Goal: Navigation & Orientation: Find specific page/section

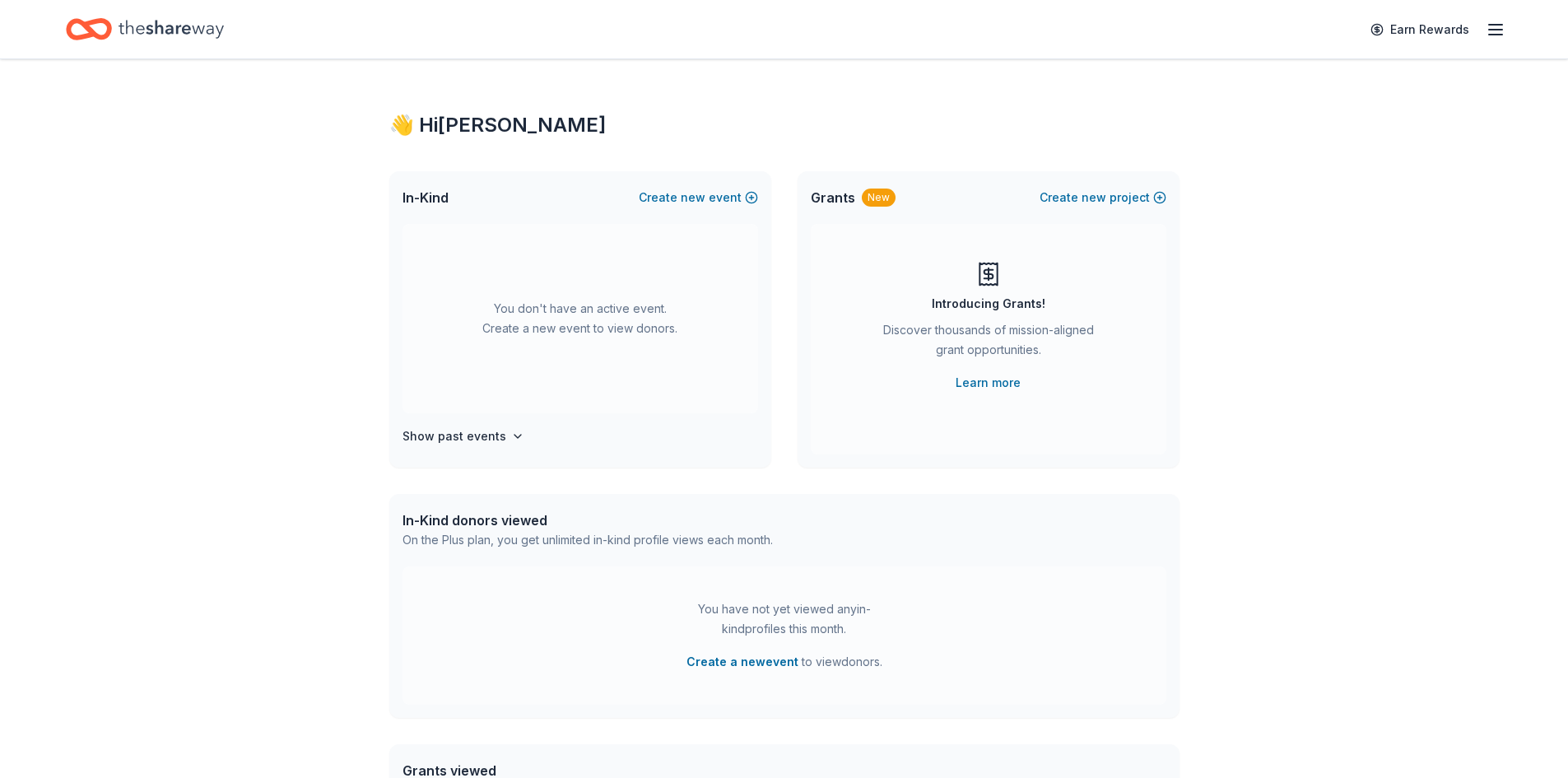
click at [1490, 38] on icon "button" at bounding box center [1496, 30] width 20 height 20
click at [1296, 129] on link "Account" at bounding box center [1298, 128] width 52 height 16
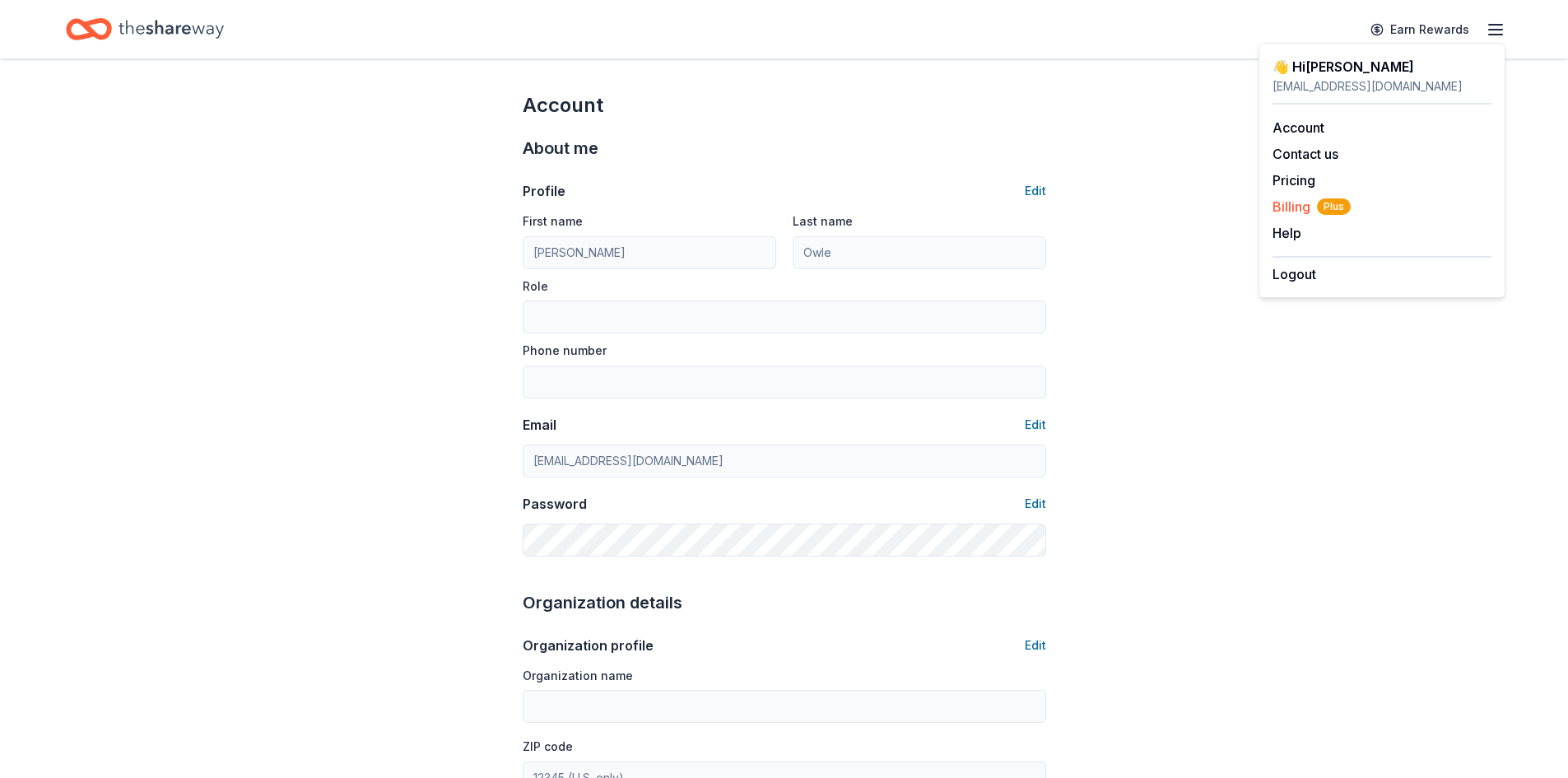
click at [1286, 207] on span "Billing Plus" at bounding box center [1311, 207] width 78 height 20
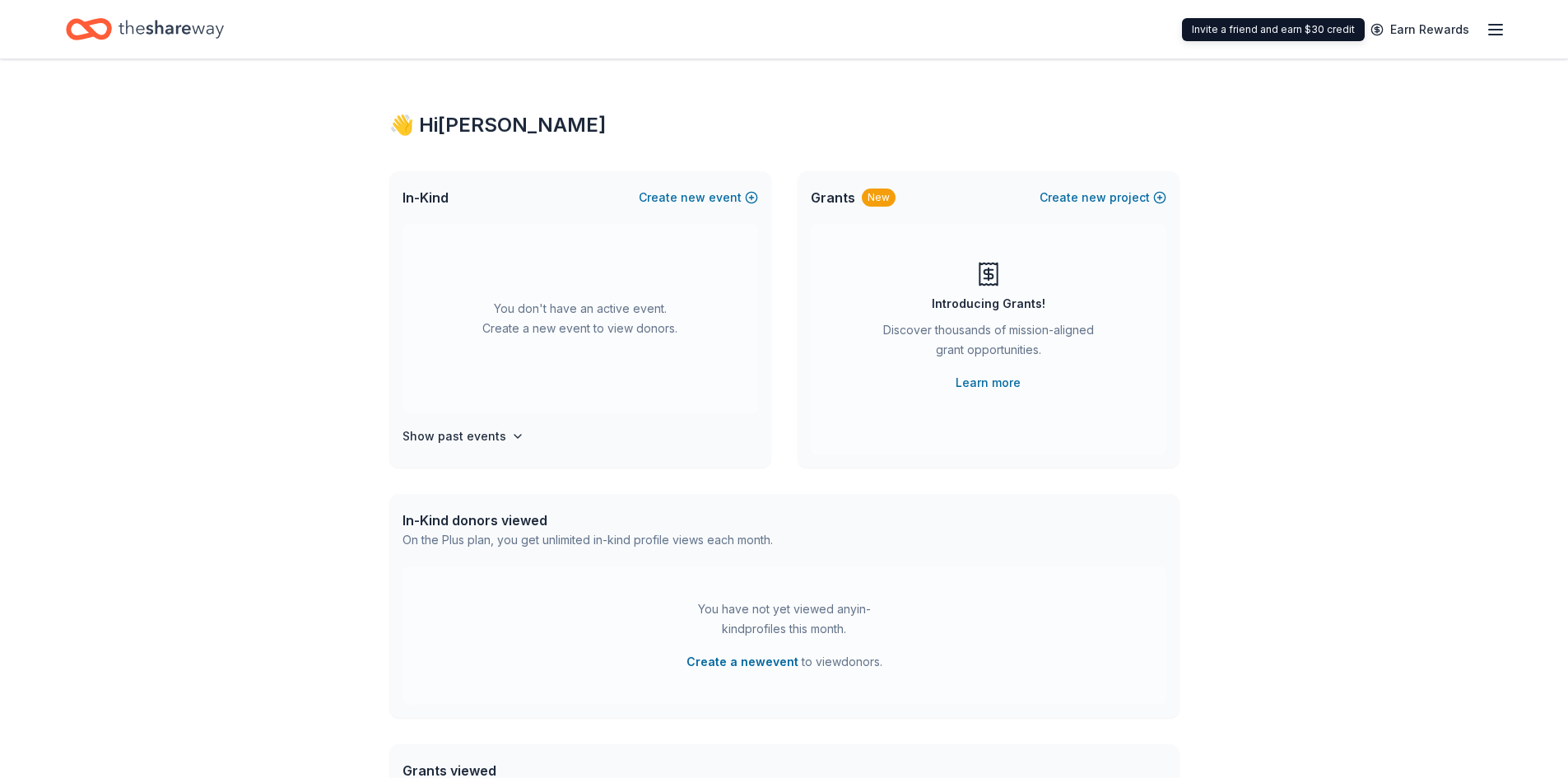
click at [1497, 33] on icon "button" at bounding box center [1496, 30] width 20 height 20
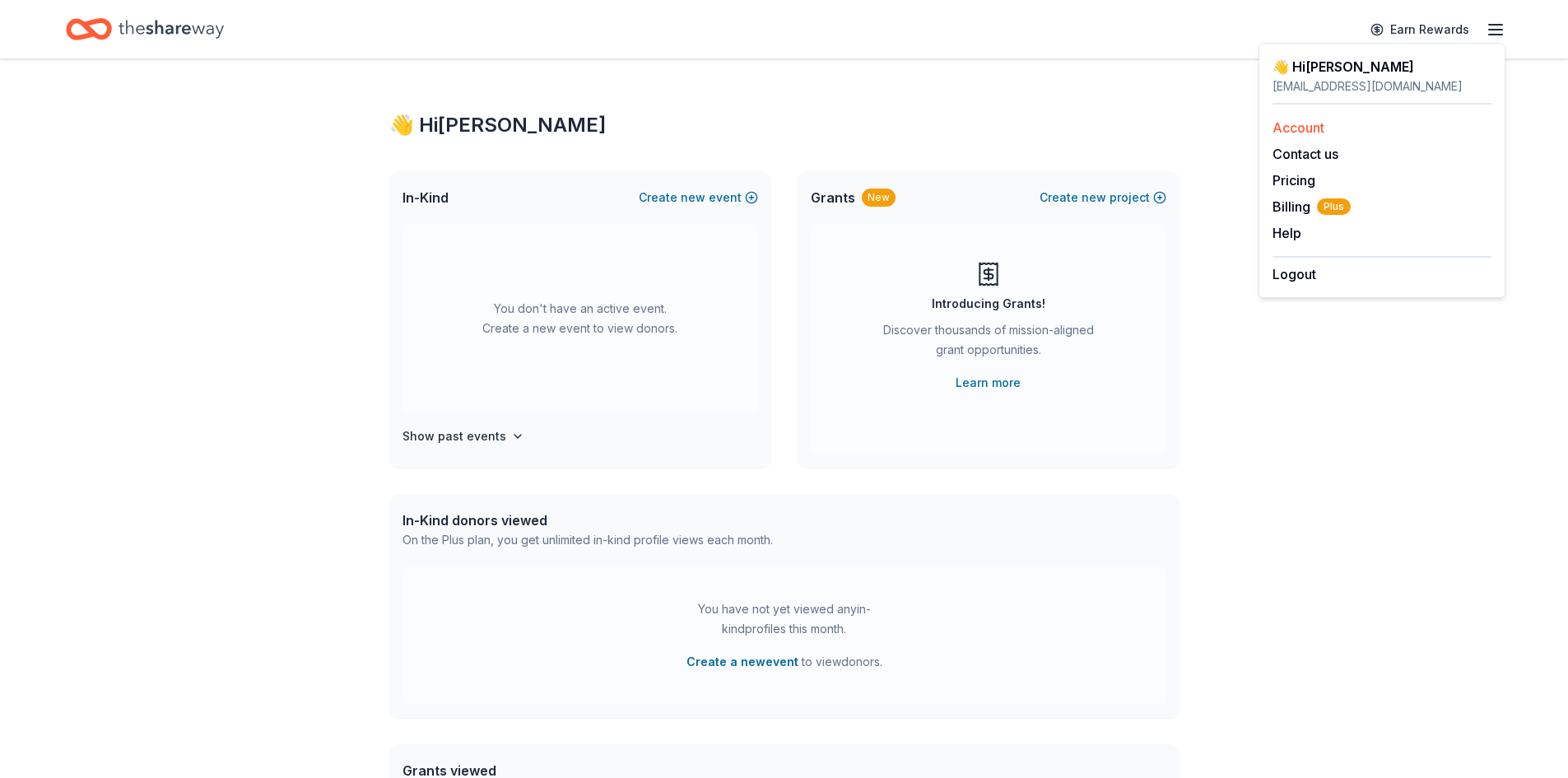
click at [1277, 130] on link "Account" at bounding box center [1298, 128] width 52 height 16
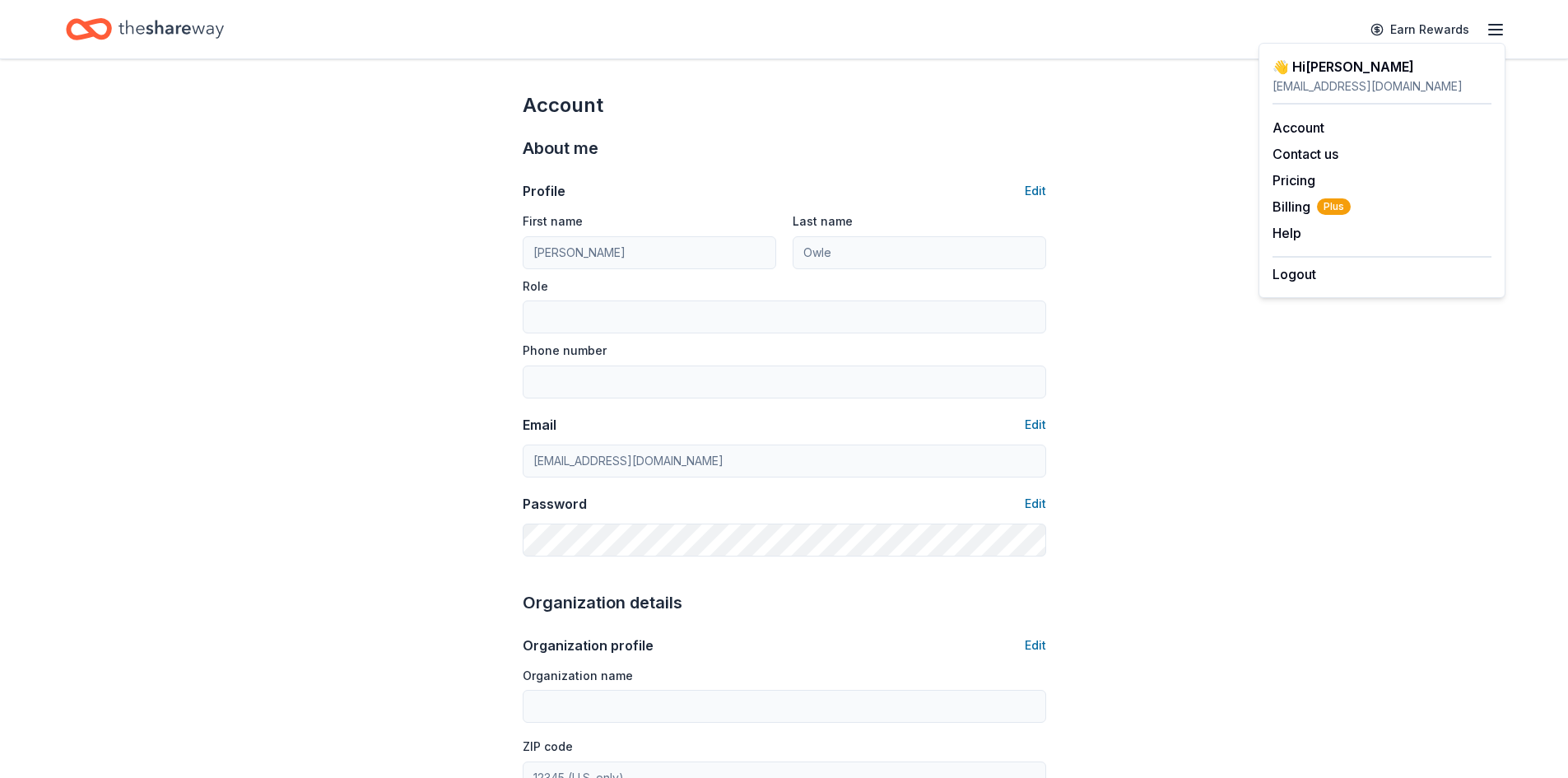
click at [161, 21] on icon "Home" at bounding box center [171, 29] width 105 height 34
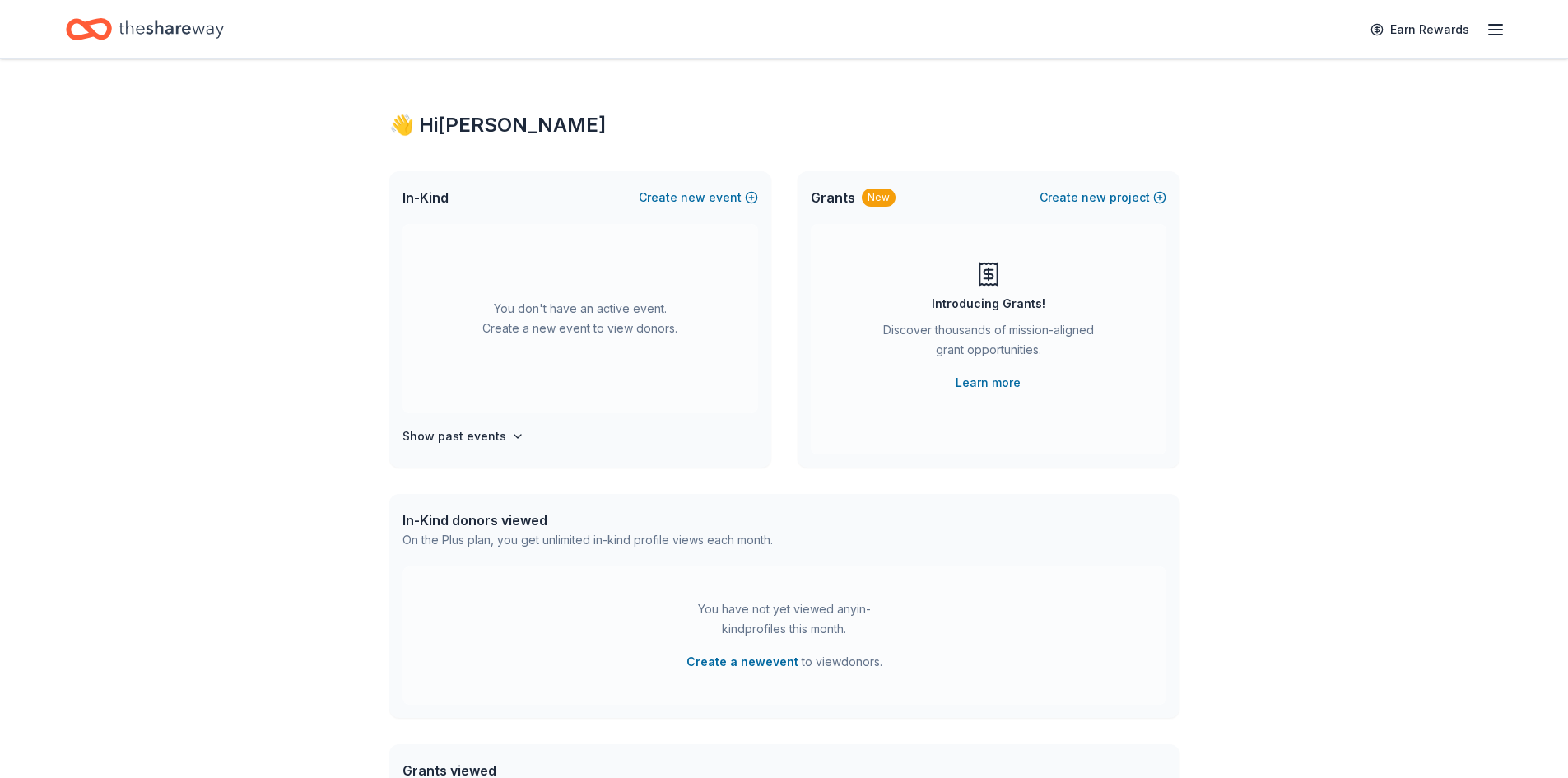
click at [132, 32] on icon "Home" at bounding box center [171, 29] width 105 height 34
click at [588, 312] on div "You don't have an active event. Create a new event to view donors." at bounding box center [580, 319] width 356 height 189
click at [561, 318] on div "You don't have an active event. Create a new event to view donors." at bounding box center [580, 319] width 356 height 189
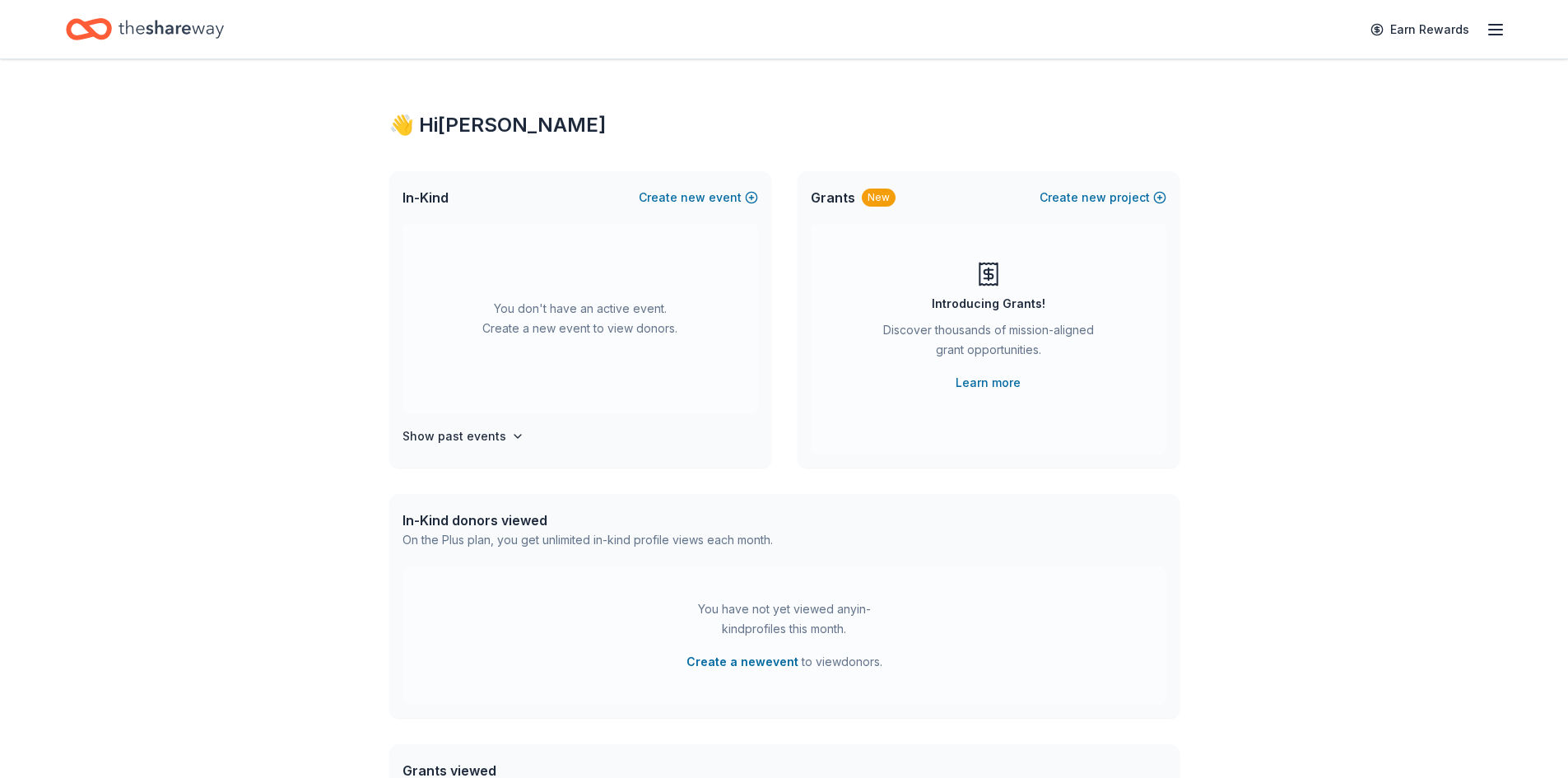
click at [590, 302] on div "You don't have an active event. Create a new event to view donors." at bounding box center [580, 319] width 356 height 189
click at [587, 311] on div "You don't have an active event. Create a new event to view donors." at bounding box center [580, 319] width 356 height 189
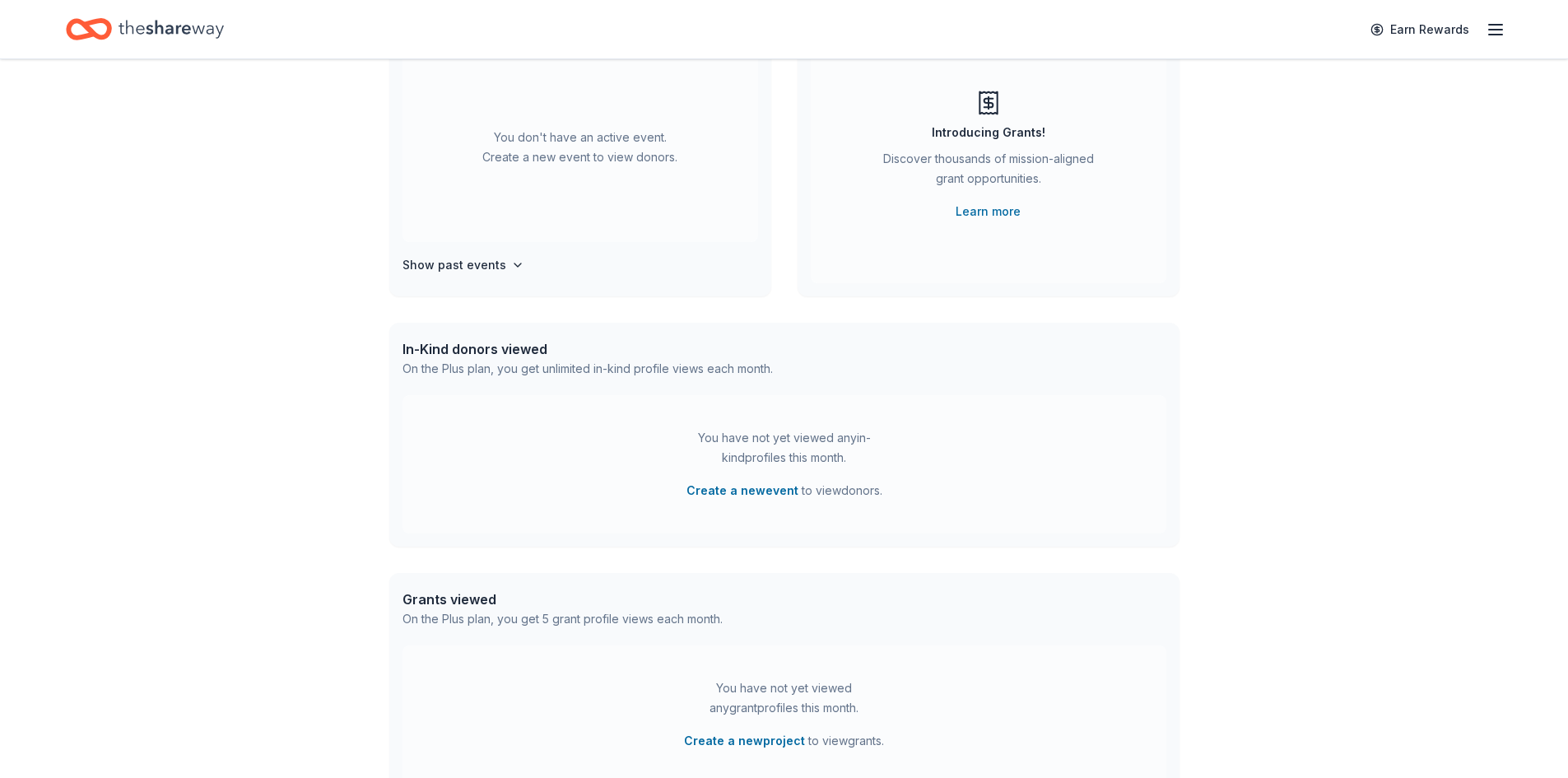
scroll to position [165, 0]
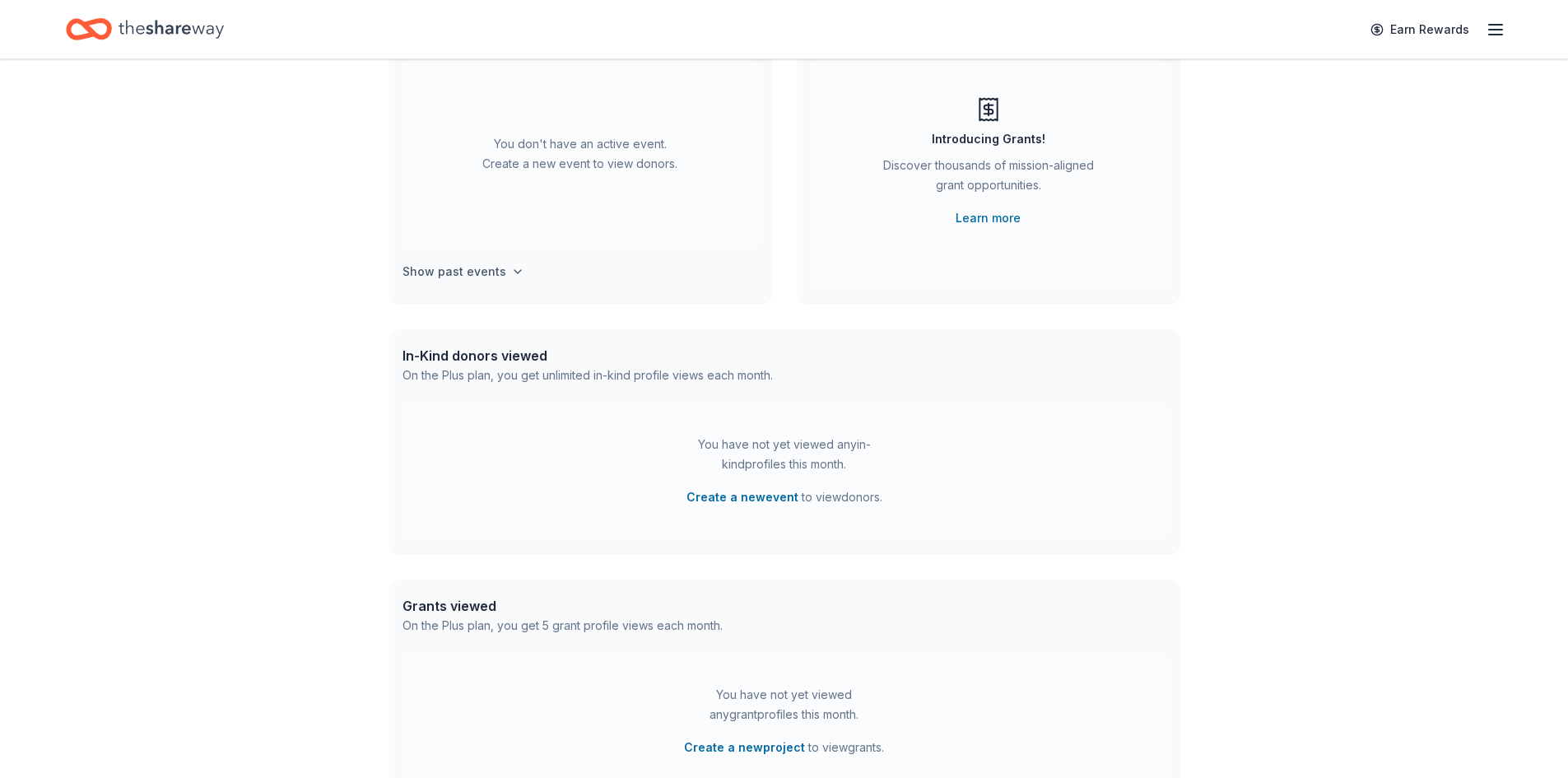
click at [511, 268] on icon "button" at bounding box center [518, 272] width 13 height 13
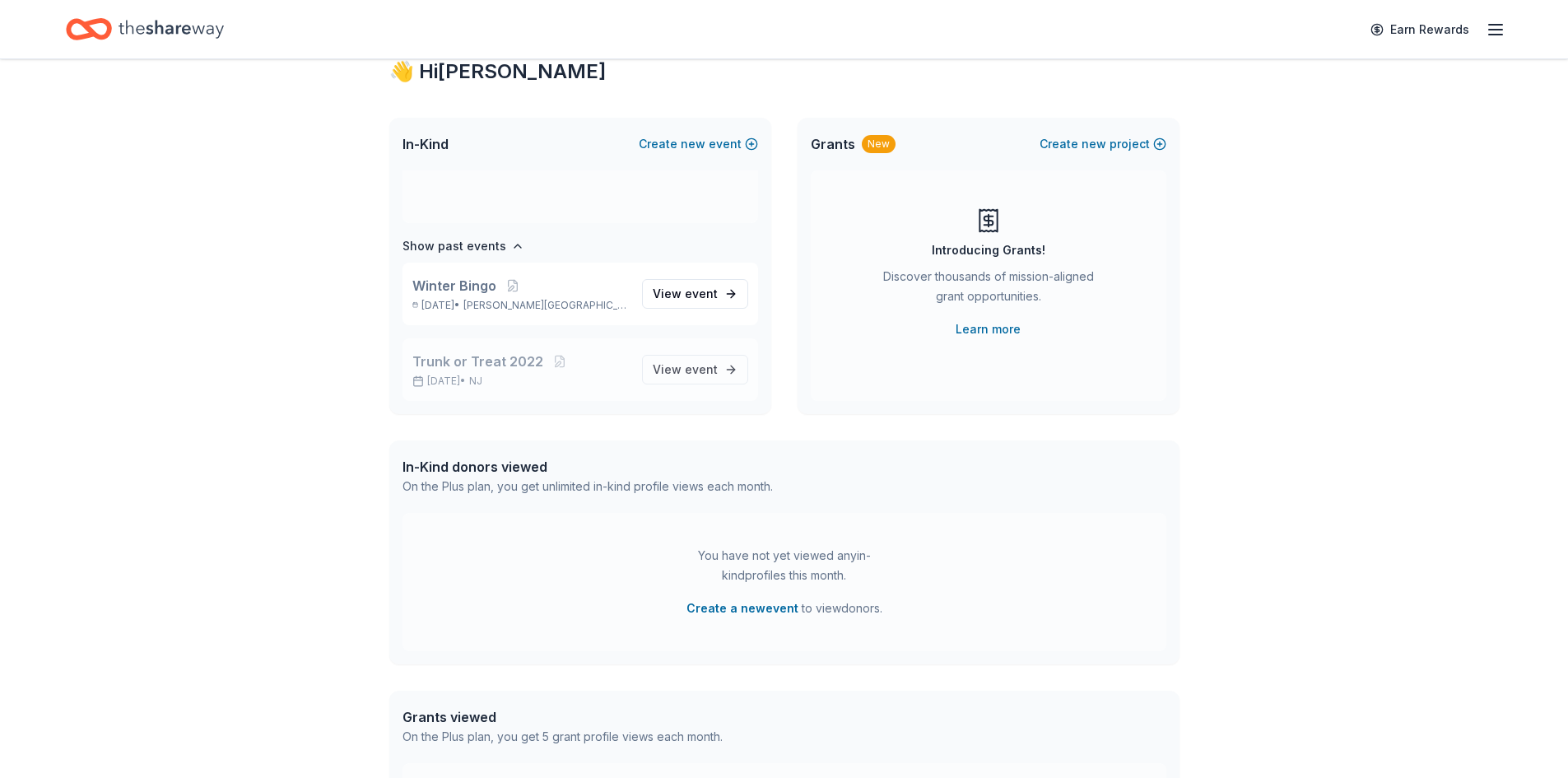
scroll to position [82, 0]
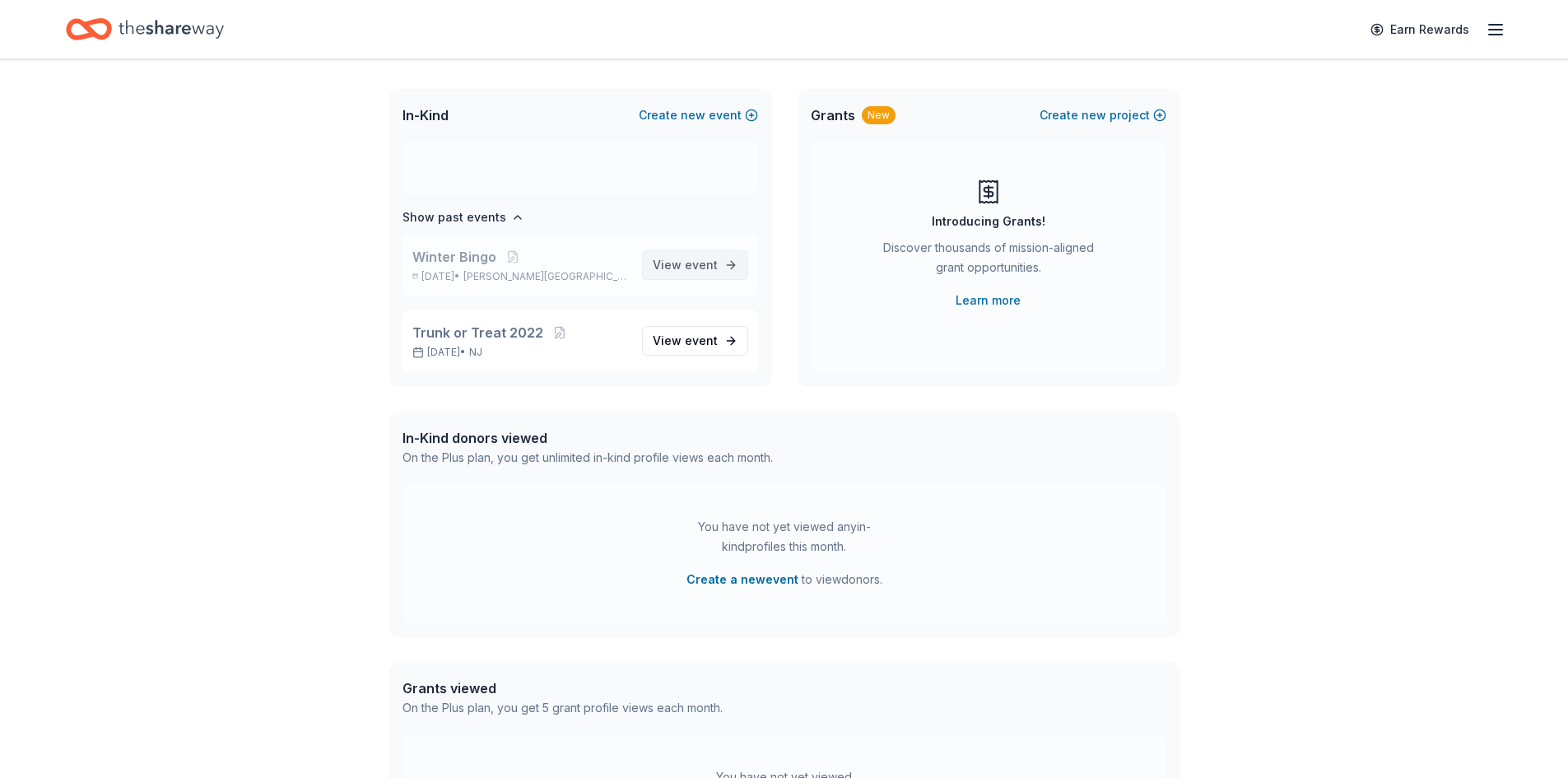
click at [717, 268] on link "View event" at bounding box center [695, 265] width 106 height 30
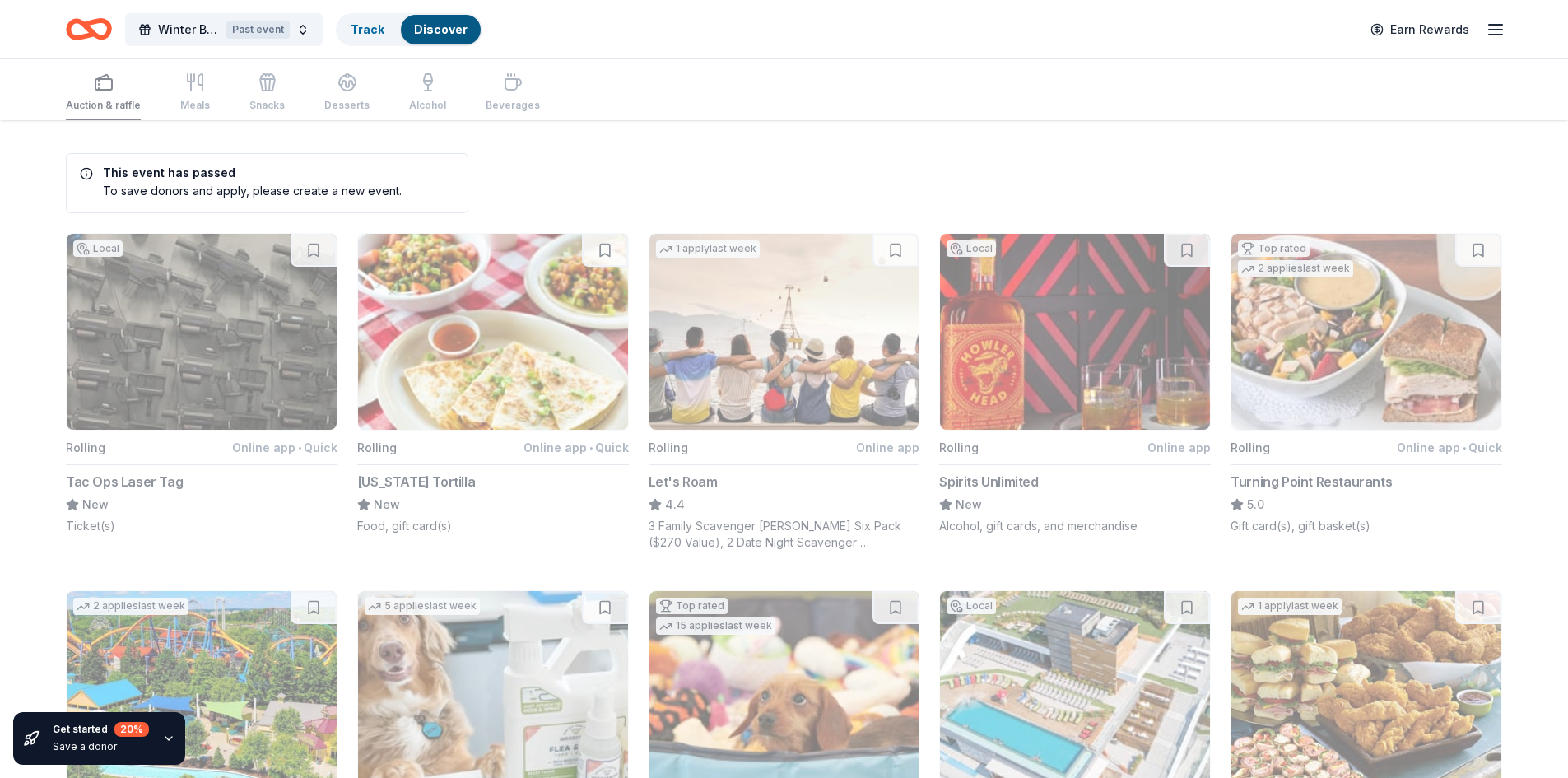
click at [1491, 26] on icon "button" at bounding box center [1496, 30] width 20 height 20
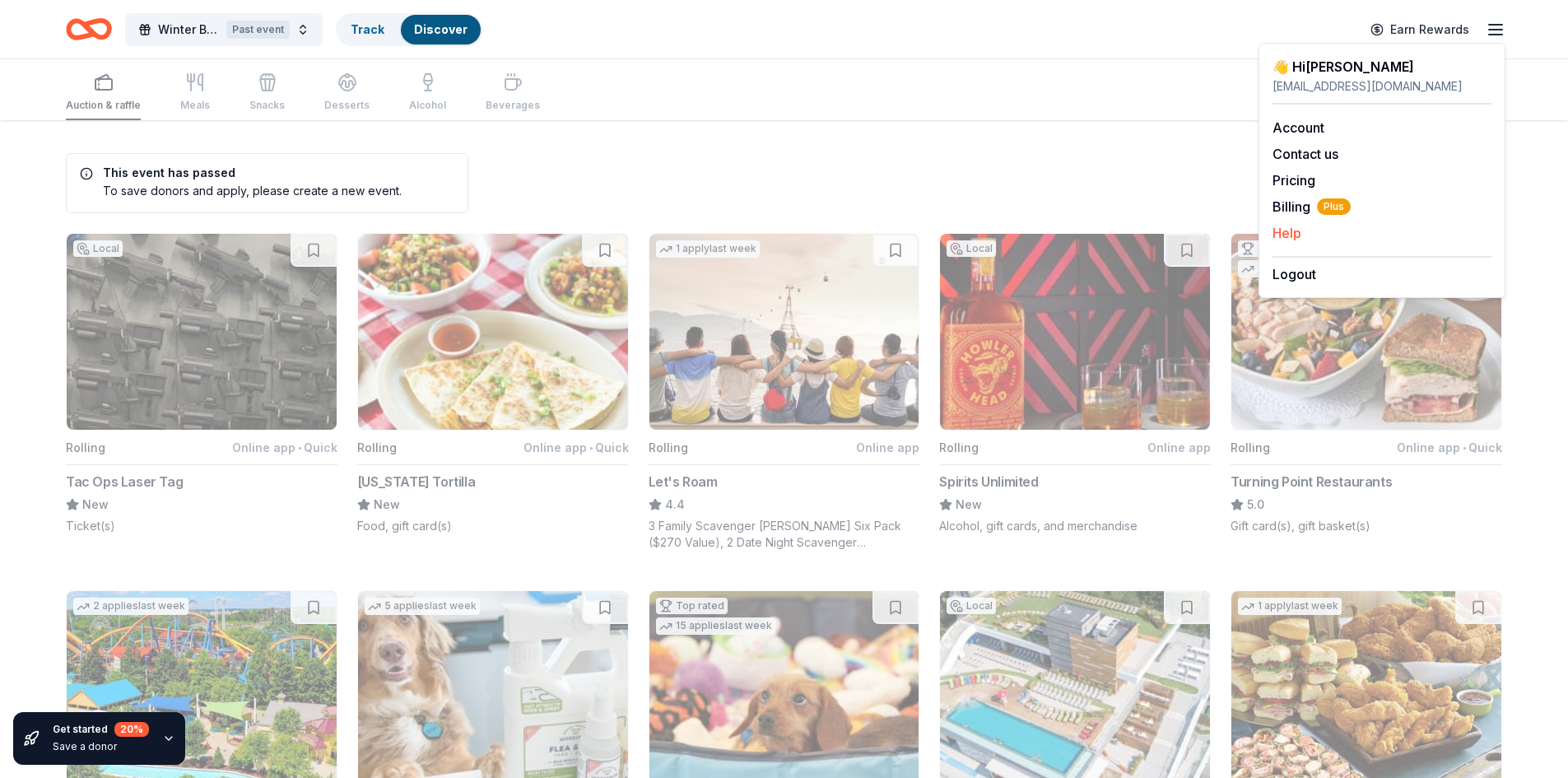
click at [1285, 233] on button "Help" at bounding box center [1287, 233] width 29 height 20
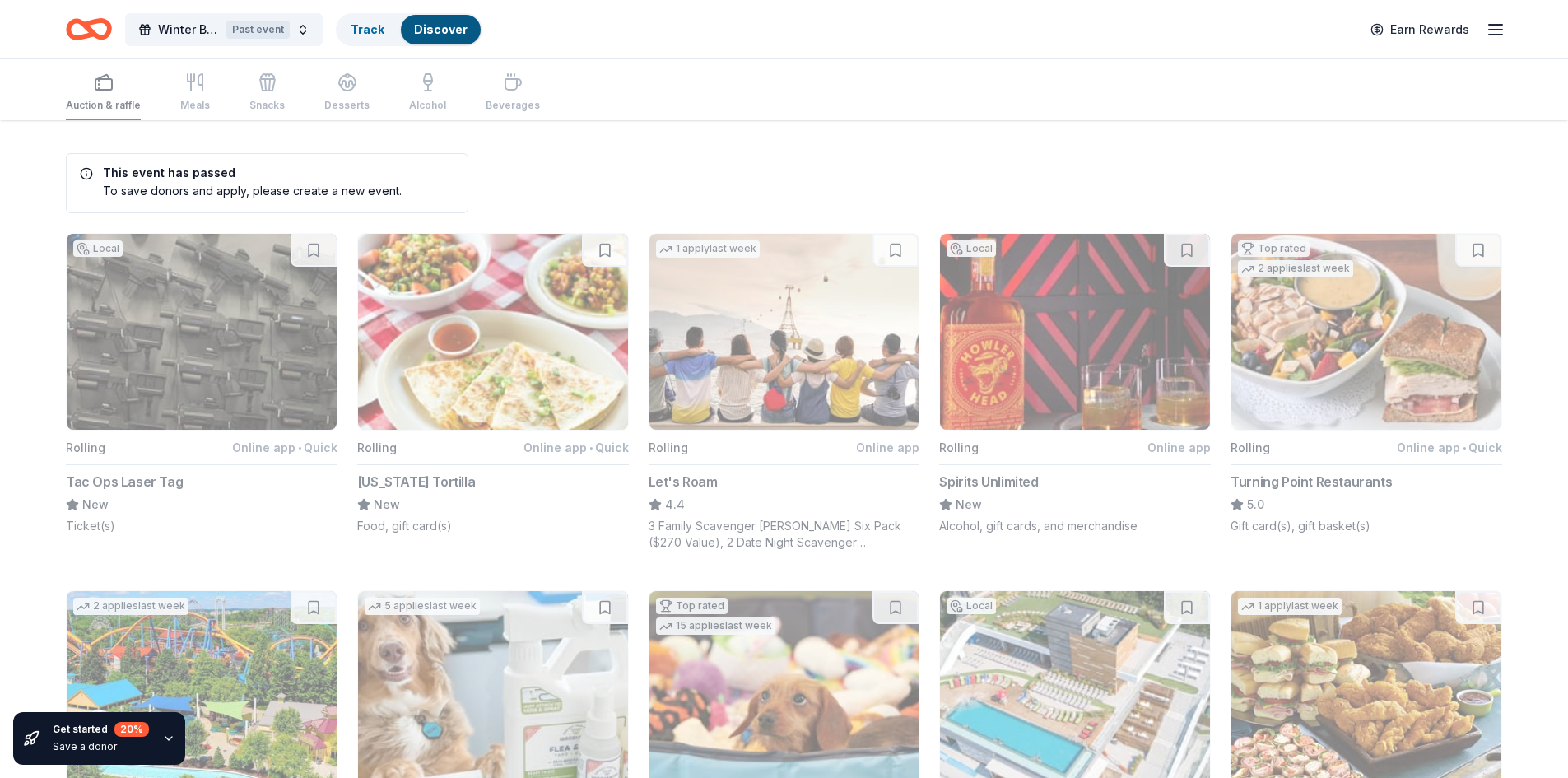
click at [72, 28] on icon "Home" at bounding box center [89, 29] width 46 height 39
